Goal: Communication & Community: Answer question/provide support

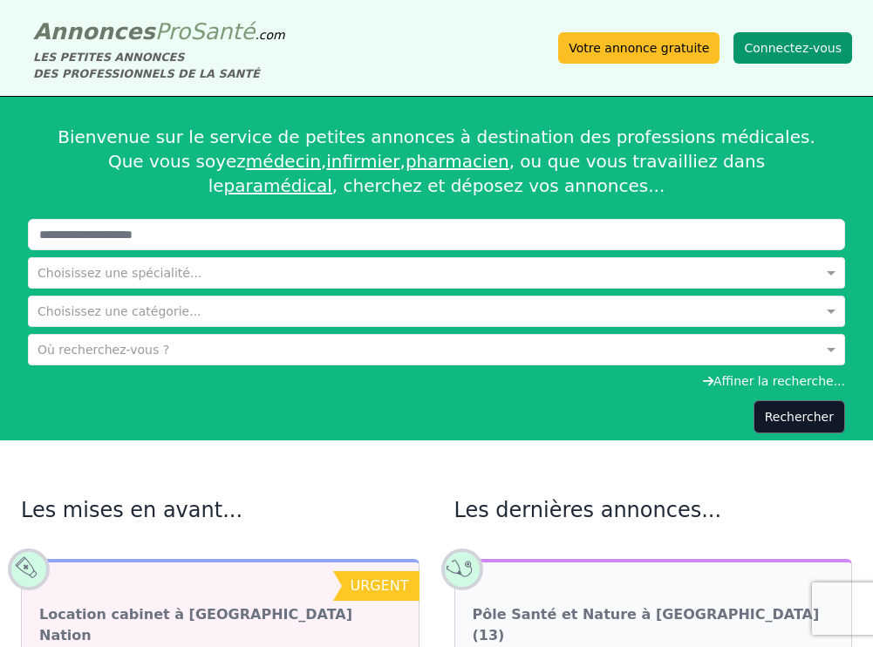
click at [777, 44] on button "Connectez-vous" at bounding box center [793, 47] width 119 height 31
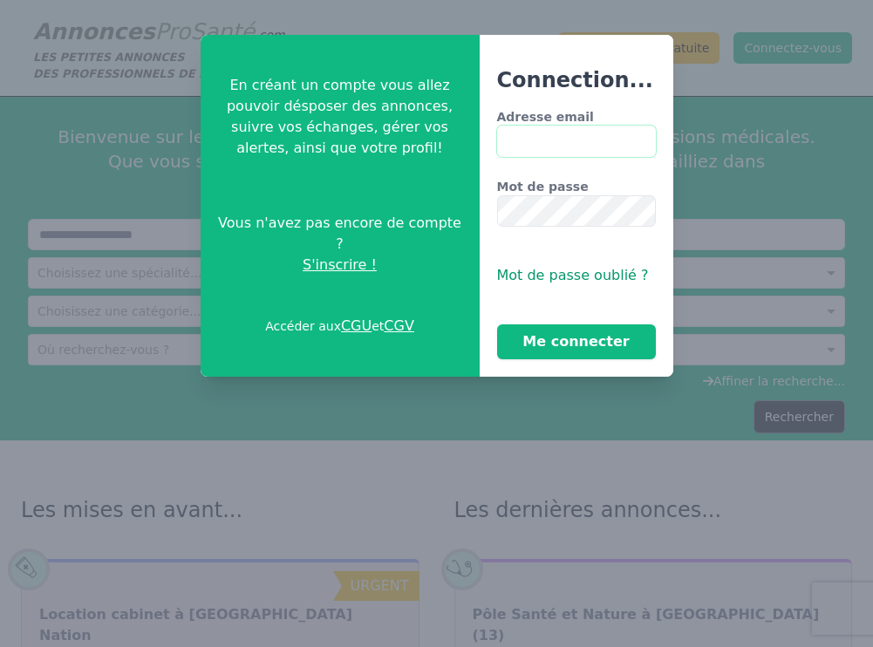
click at [571, 140] on input "Adresse email" at bounding box center [576, 141] width 159 height 31
type input "**********"
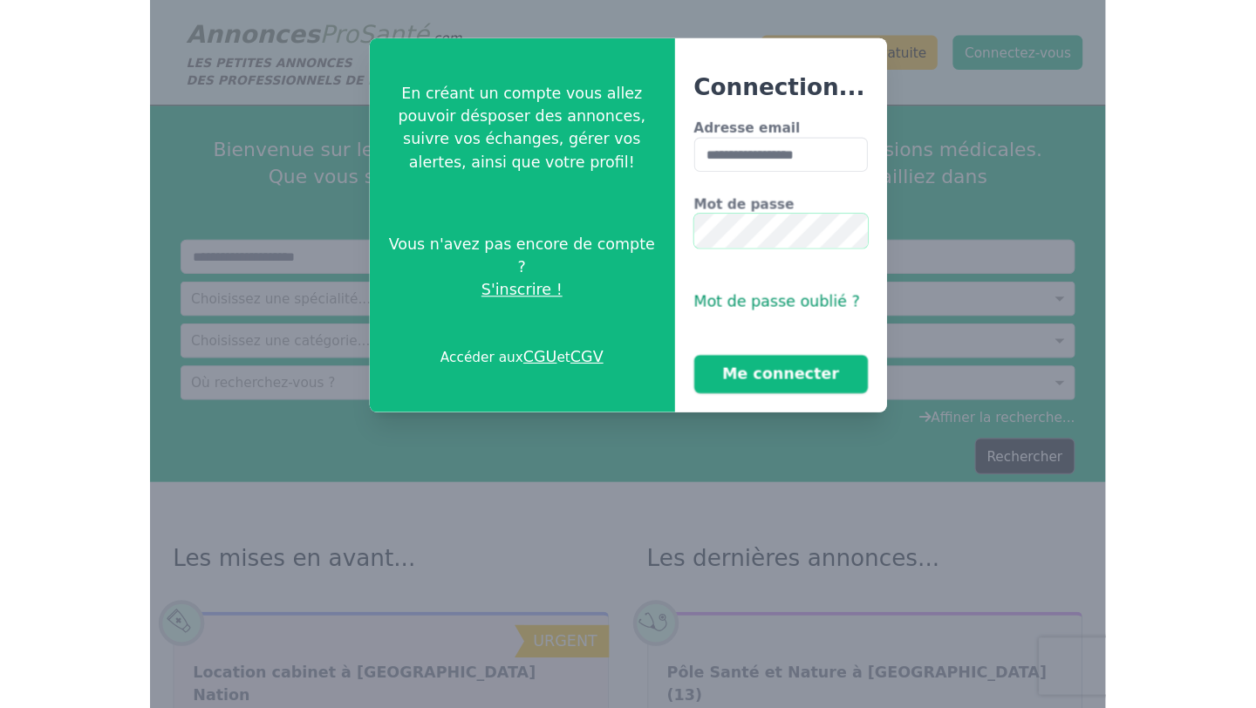
scroll to position [0, 16]
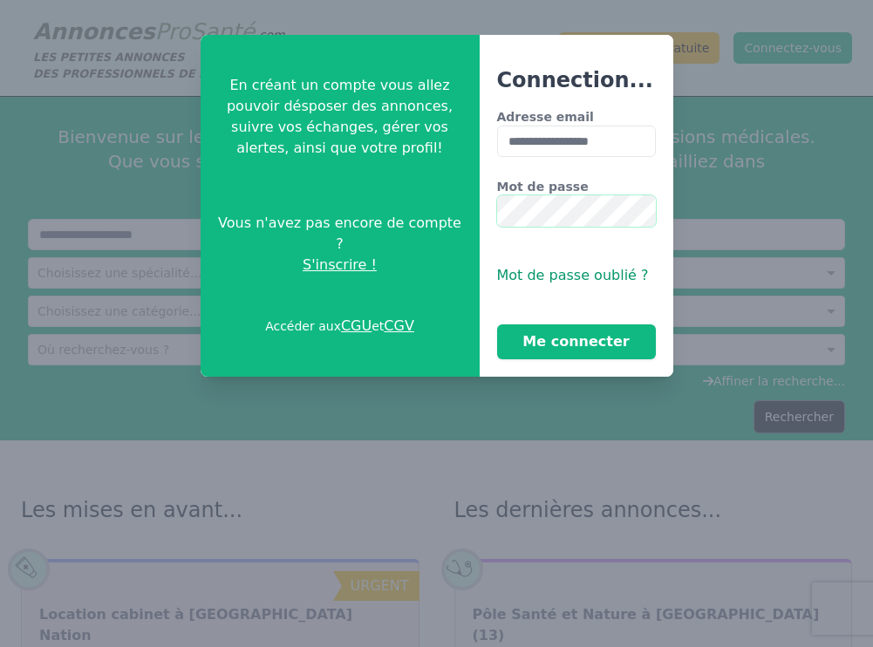
click at [497, 325] on button "Me connecter" at bounding box center [576, 342] width 159 height 35
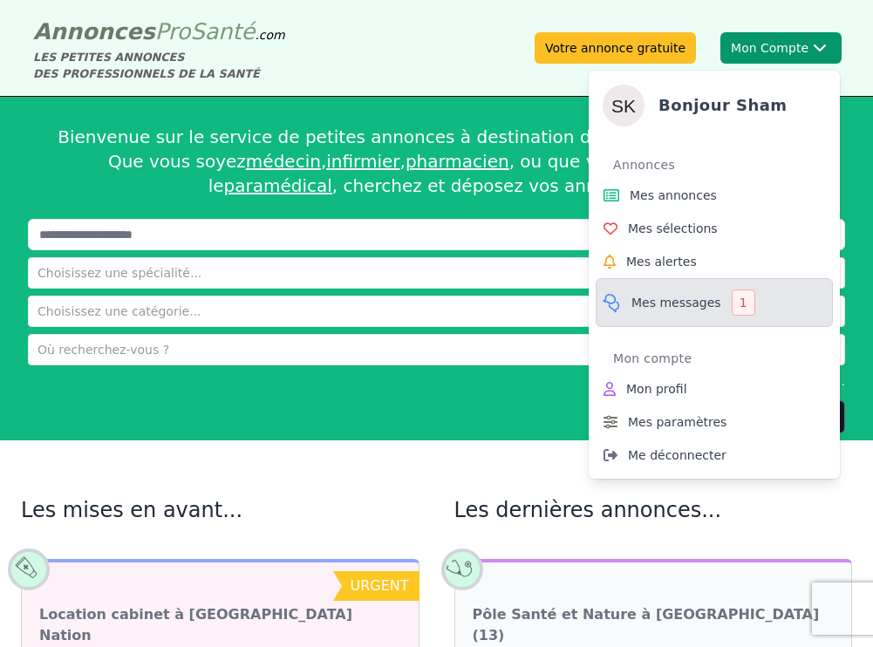
click at [700, 300] on span "Mes messages" at bounding box center [677, 302] width 90 height 17
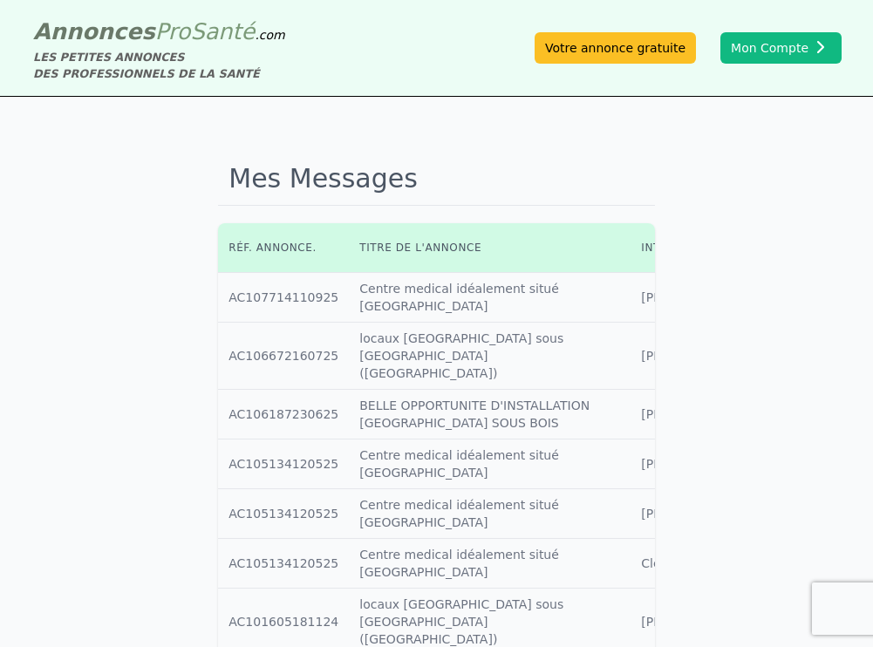
click at [513, 176] on h1 "Mes Messages" at bounding box center [436, 179] width 437 height 53
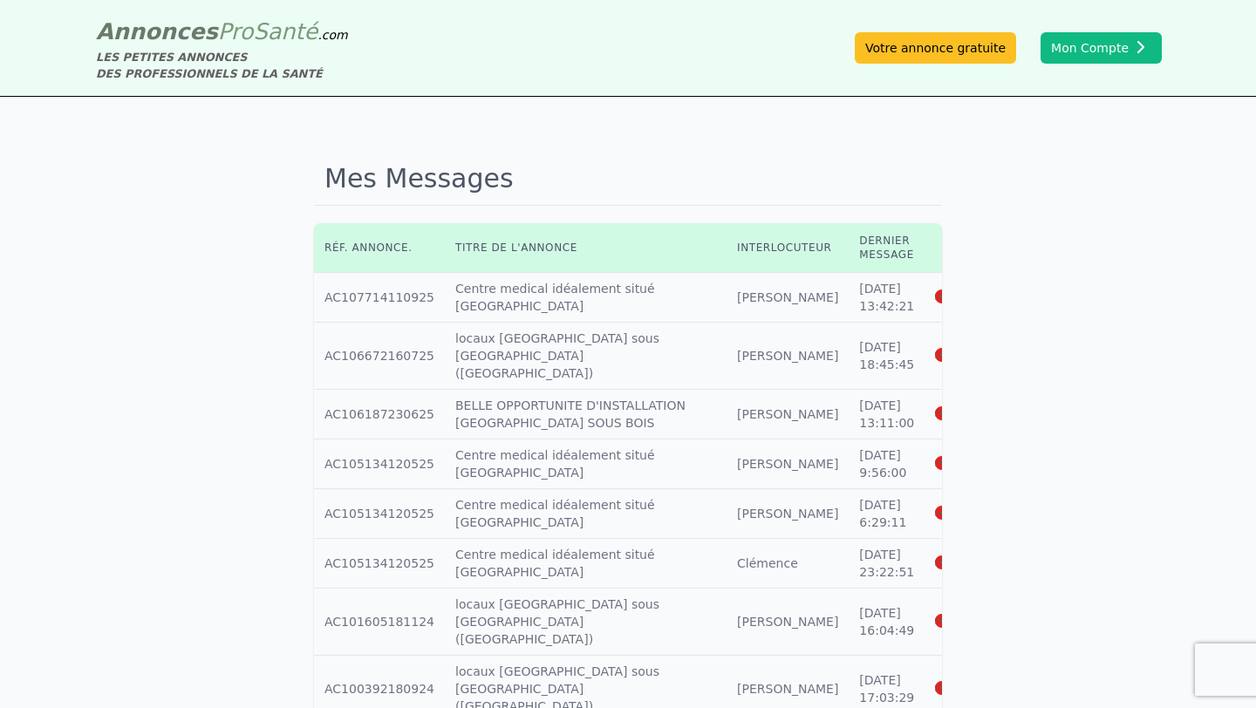
click at [872, 301] on icon at bounding box center [943, 297] width 16 height 12
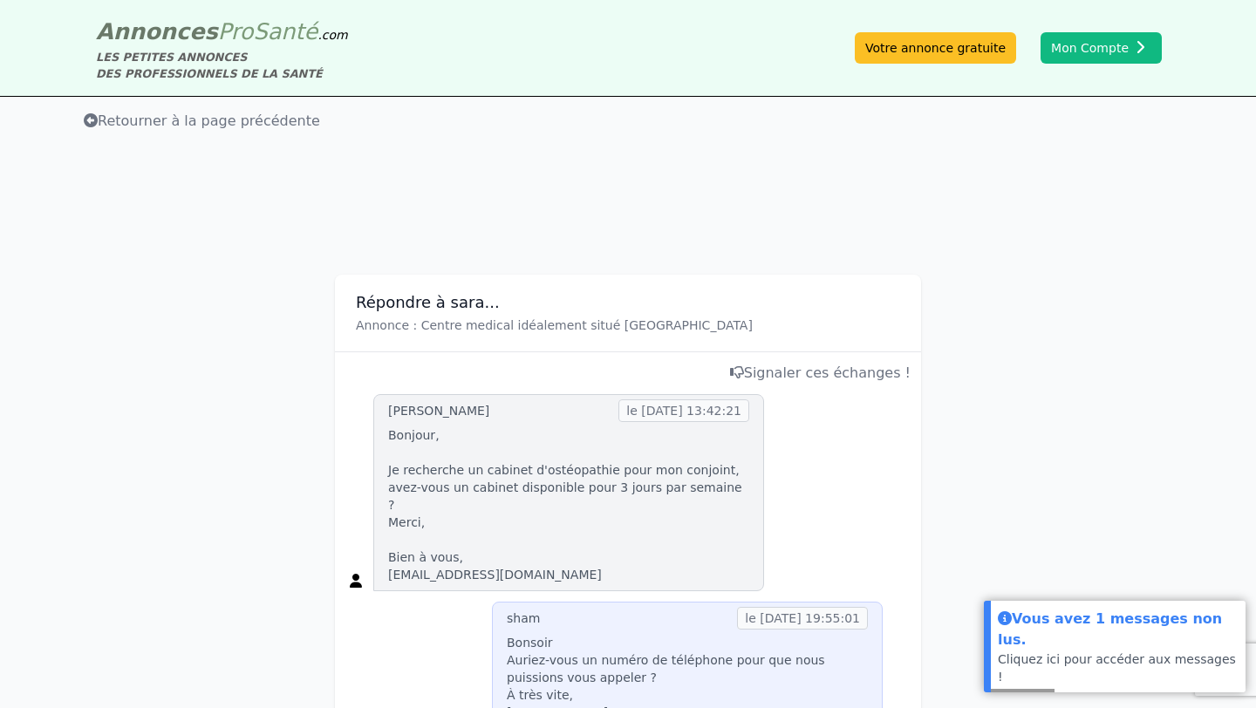
click at [872, 565] on div "[PERSON_NAME] le [DATE] 13:42:21 Bonjour, Je recherche un cabinet d'ostéopathie…" at bounding box center [627, 492] width 565 height 197
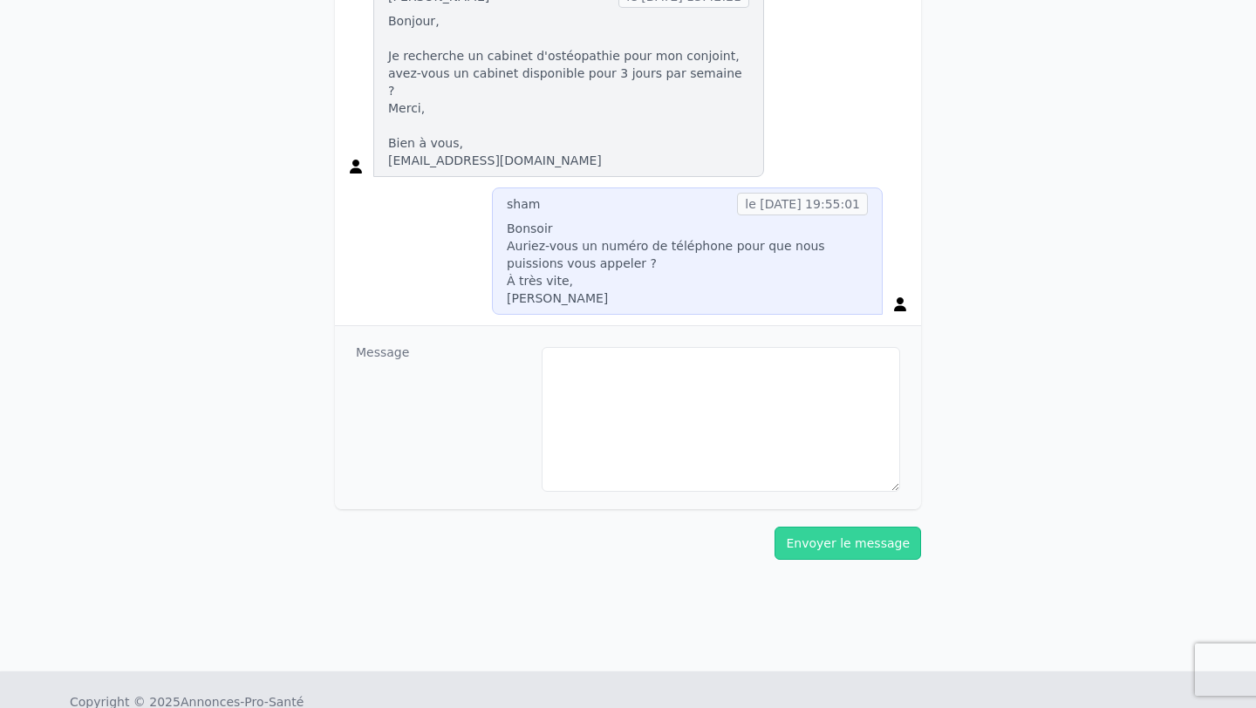
scroll to position [454, 0]
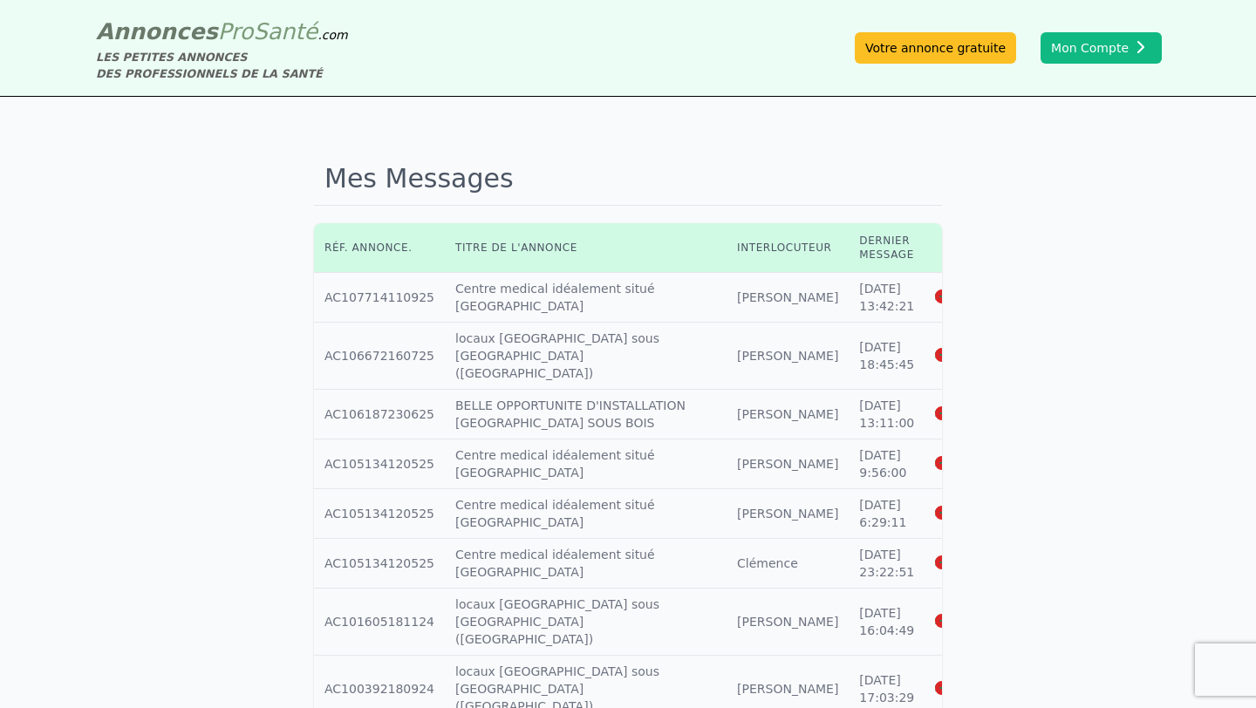
click at [872, 350] on icon at bounding box center [943, 356] width 16 height 12
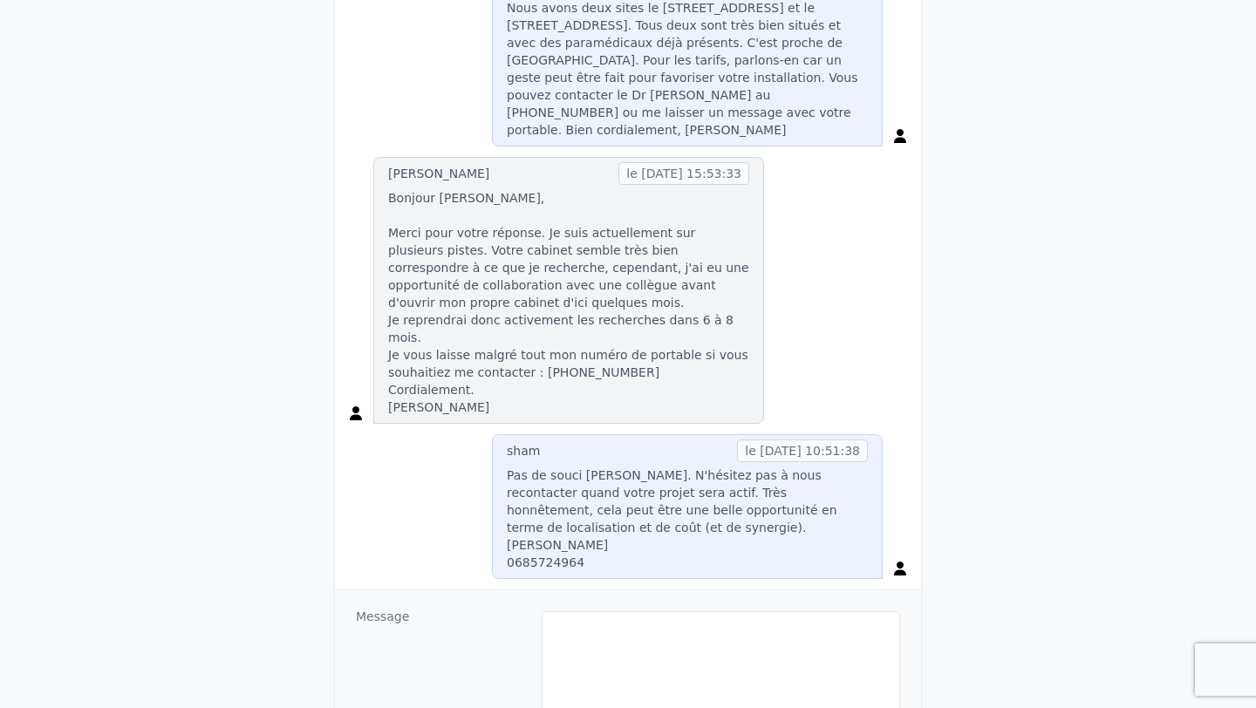
scroll to position [872, 0]
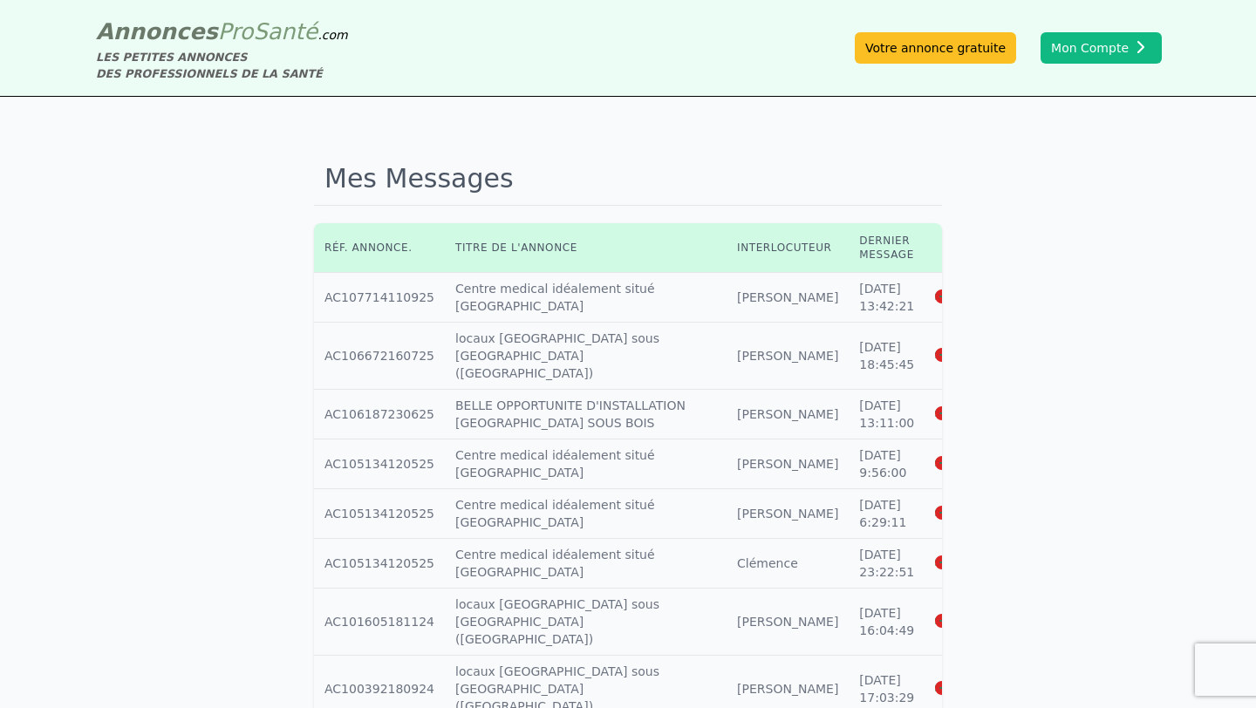
click at [872, 408] on icon at bounding box center [943, 414] width 16 height 12
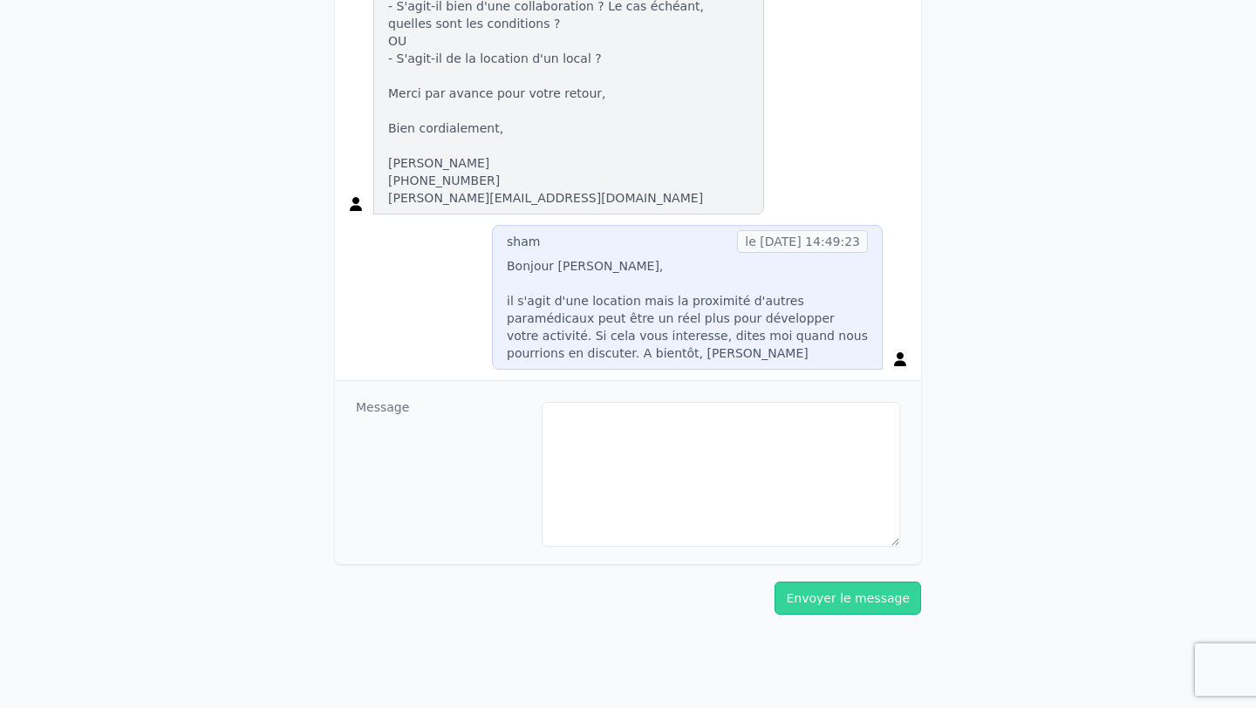
scroll to position [698, 0]
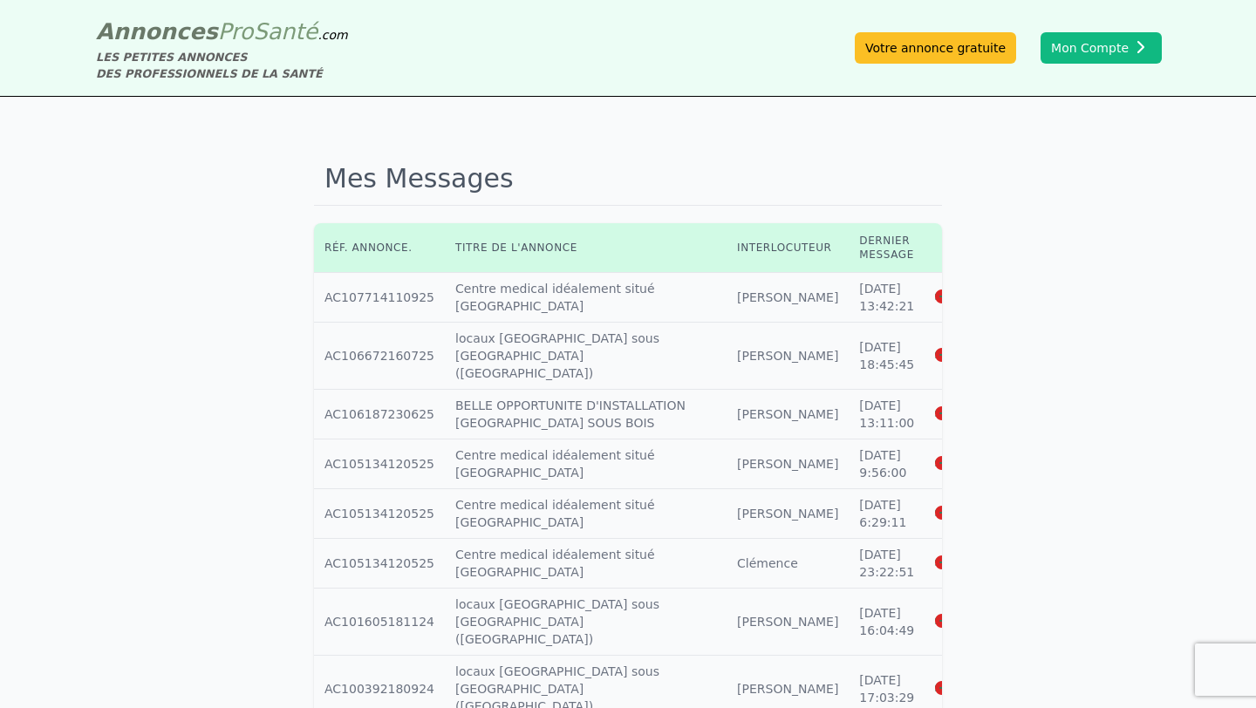
click at [872, 297] on icon at bounding box center [943, 297] width 16 height 14
